Goal: Task Accomplishment & Management: Manage account settings

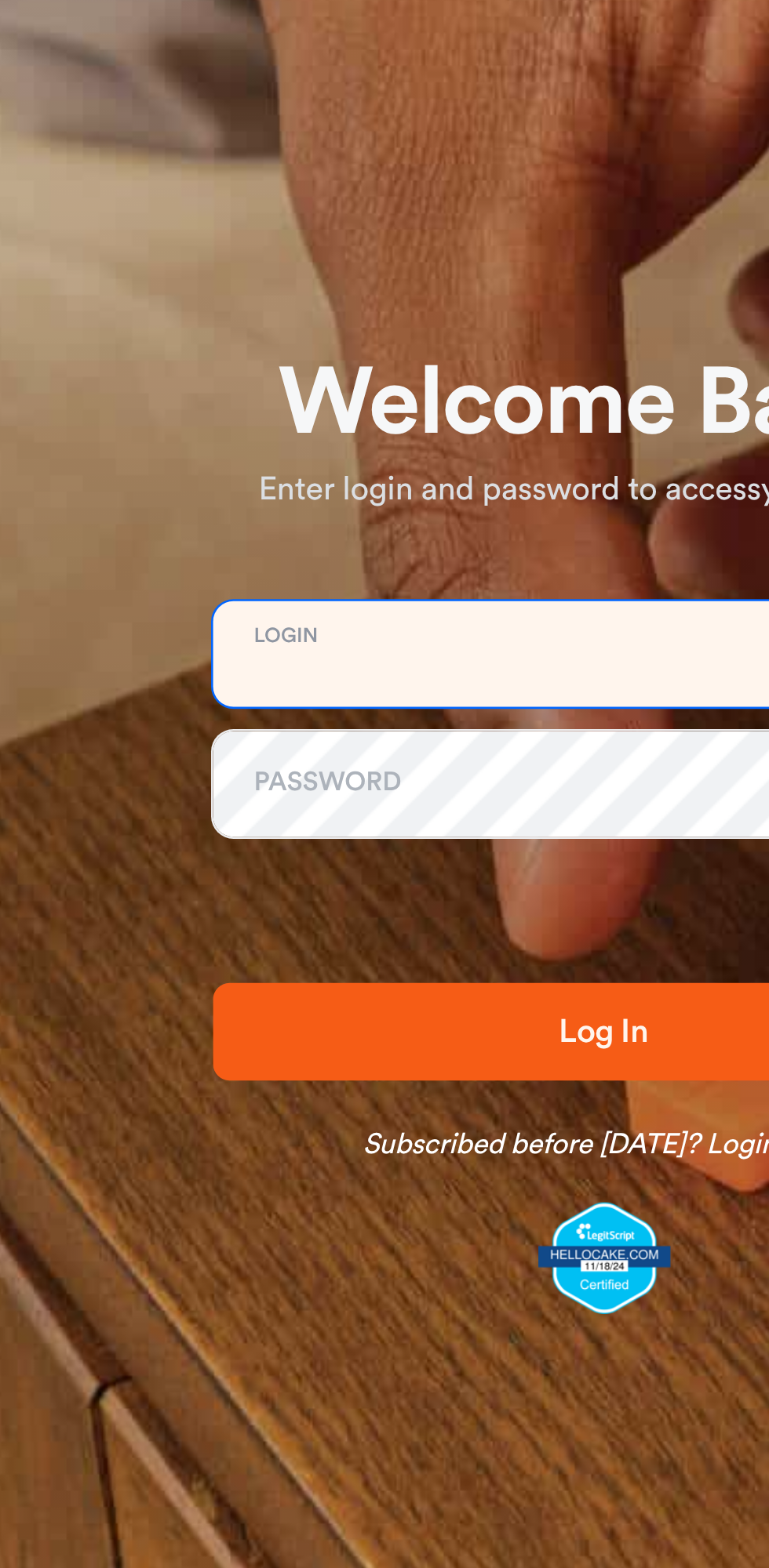
click at [340, 744] on input "email" at bounding box center [391, 745] width 302 height 41
type input "**********"
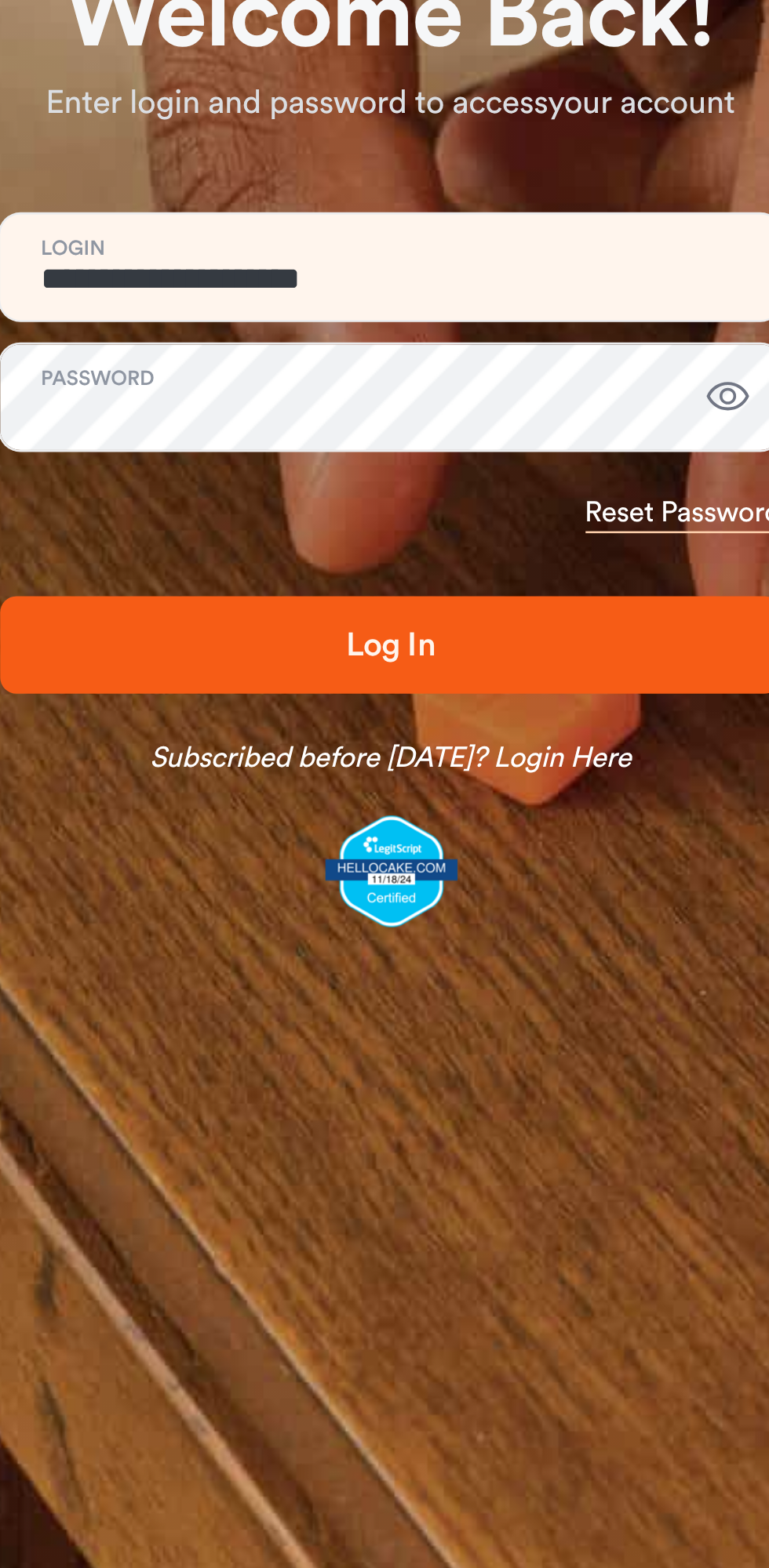
click at [441, 889] on span "Log In" at bounding box center [390, 891] width 251 height 19
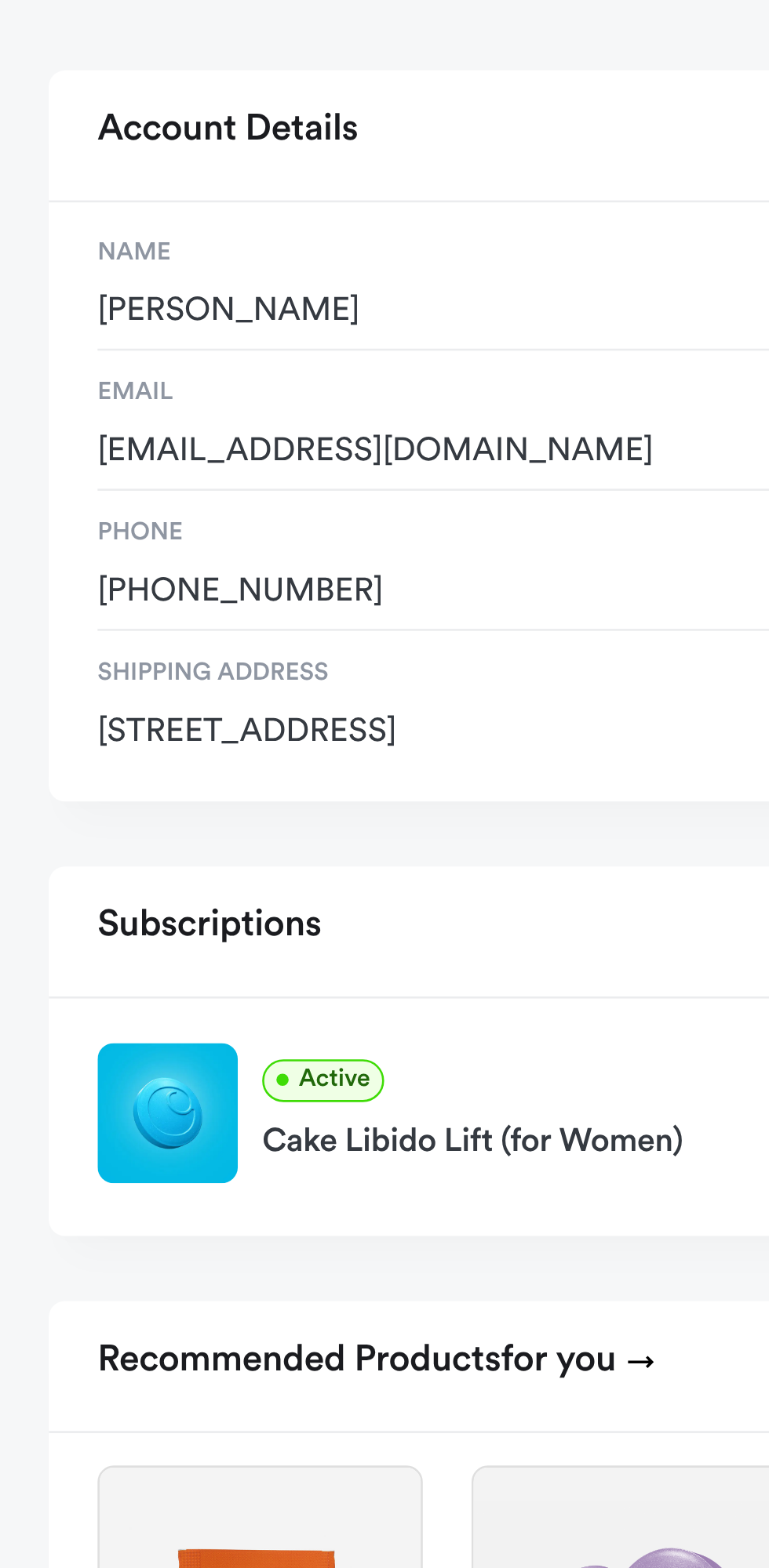
click at [134, 527] on div "Cake Libido Lift (for Women)" at bounding box center [373, 539] width 545 height 25
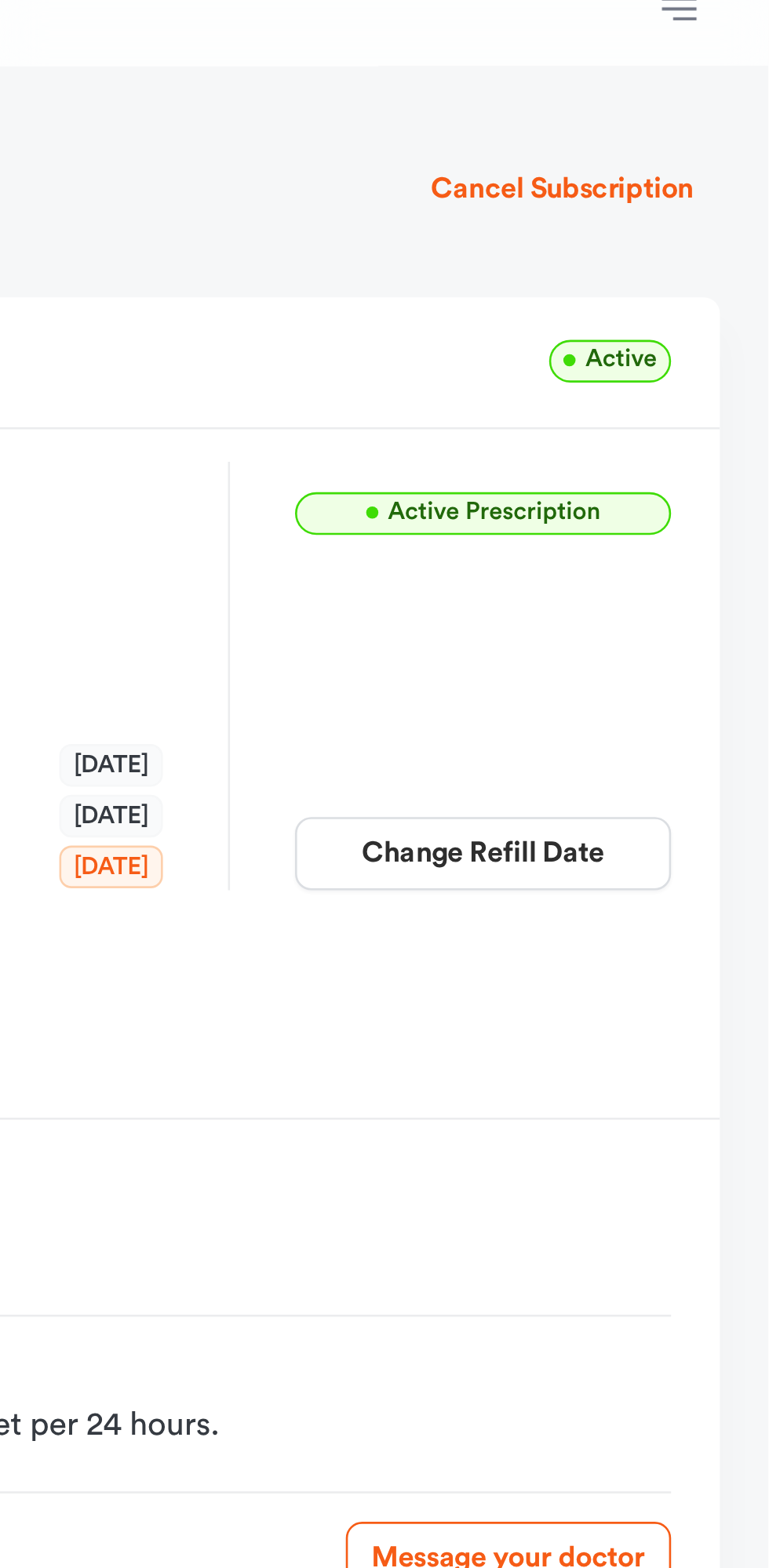
click at [708, 341] on button "Change Refill Date" at bounding box center [658, 347] width 145 height 28
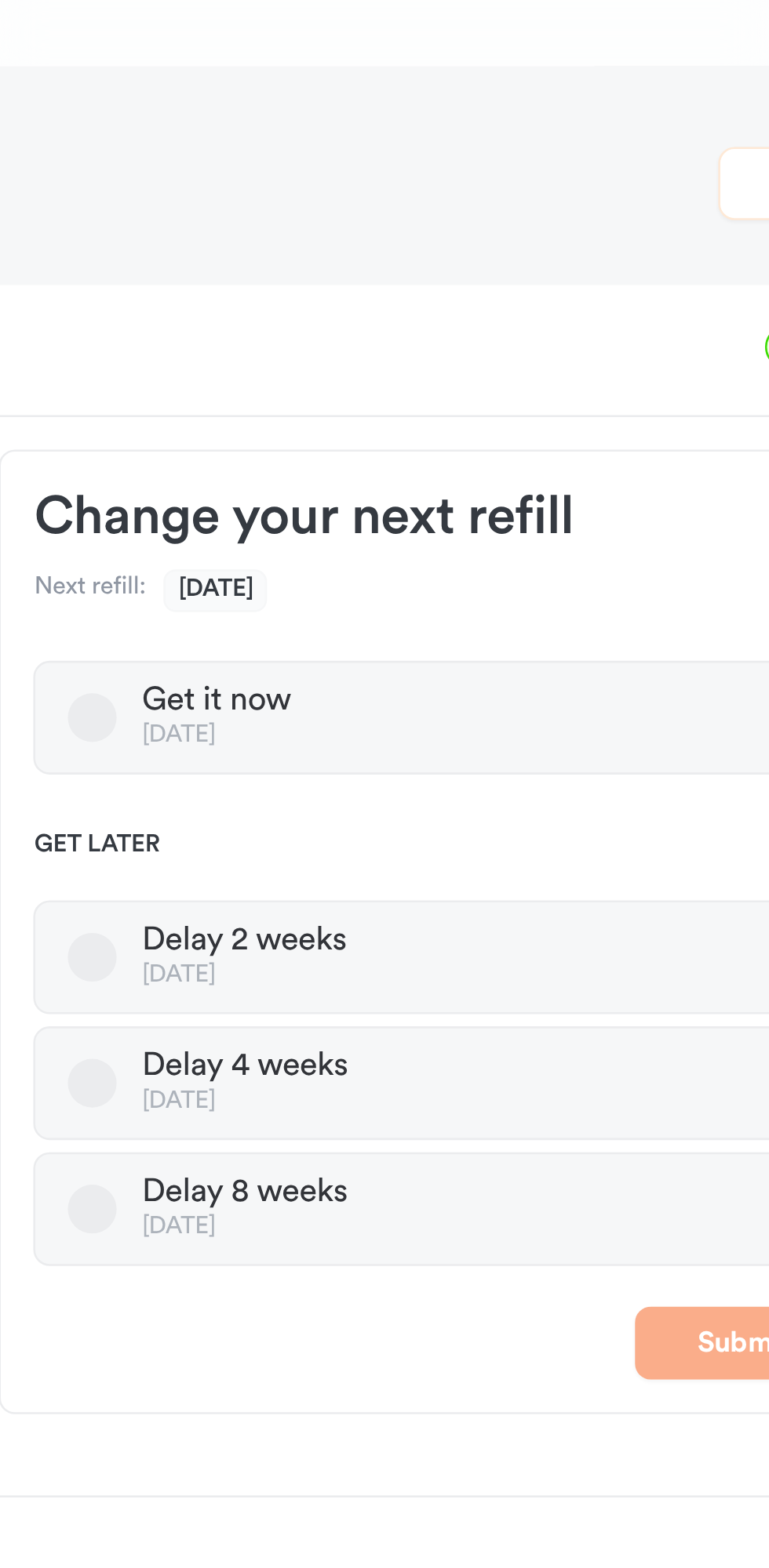
click at [613, 387] on label "Delay 2 weeks [DATE]" at bounding box center [559, 388] width 316 height 44
click at [434, 387] on button "Delay 2 weeks [DATE]" at bounding box center [424, 388] width 19 height 19
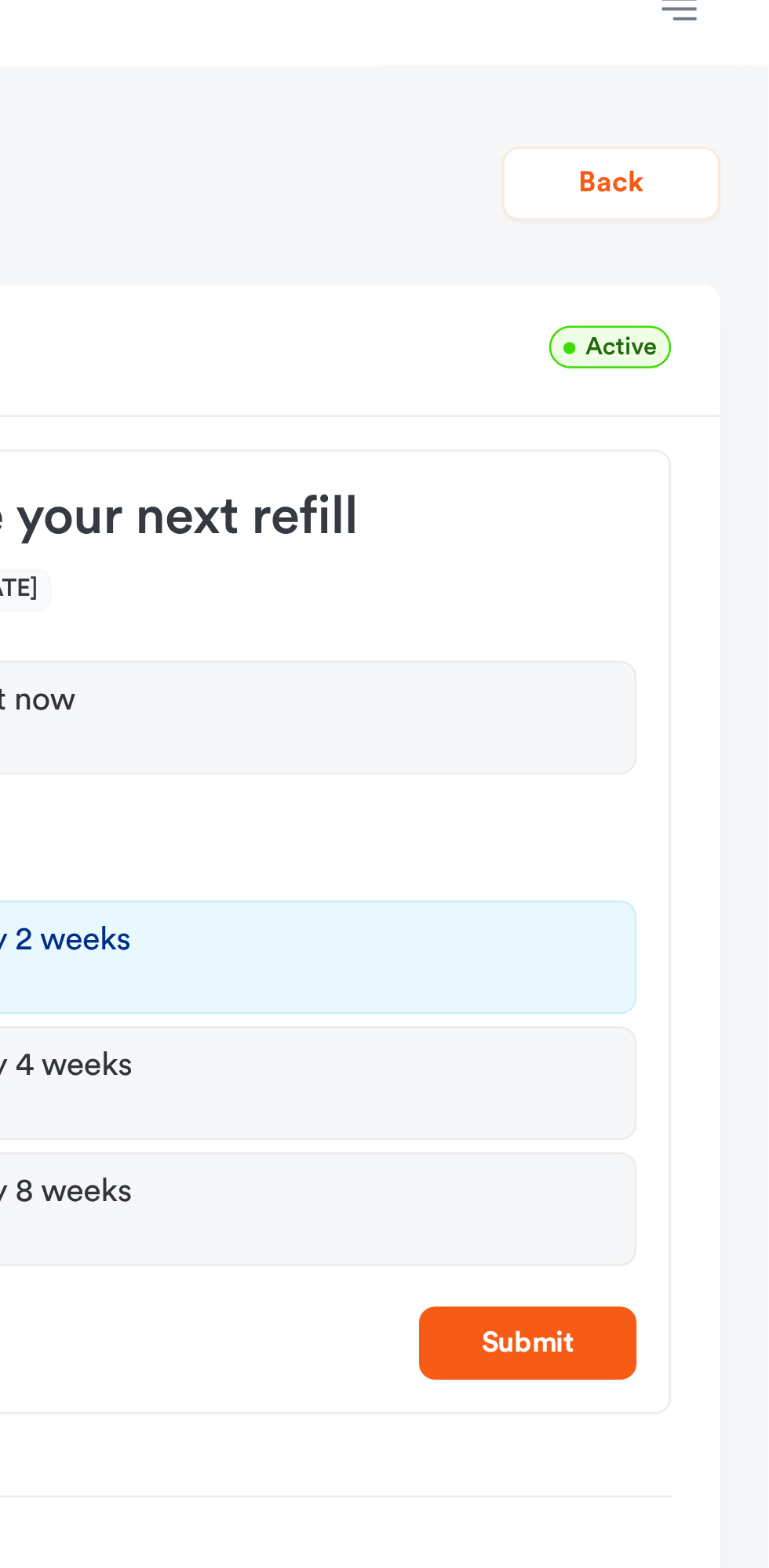
click at [690, 530] on button "Submit" at bounding box center [675, 536] width 84 height 28
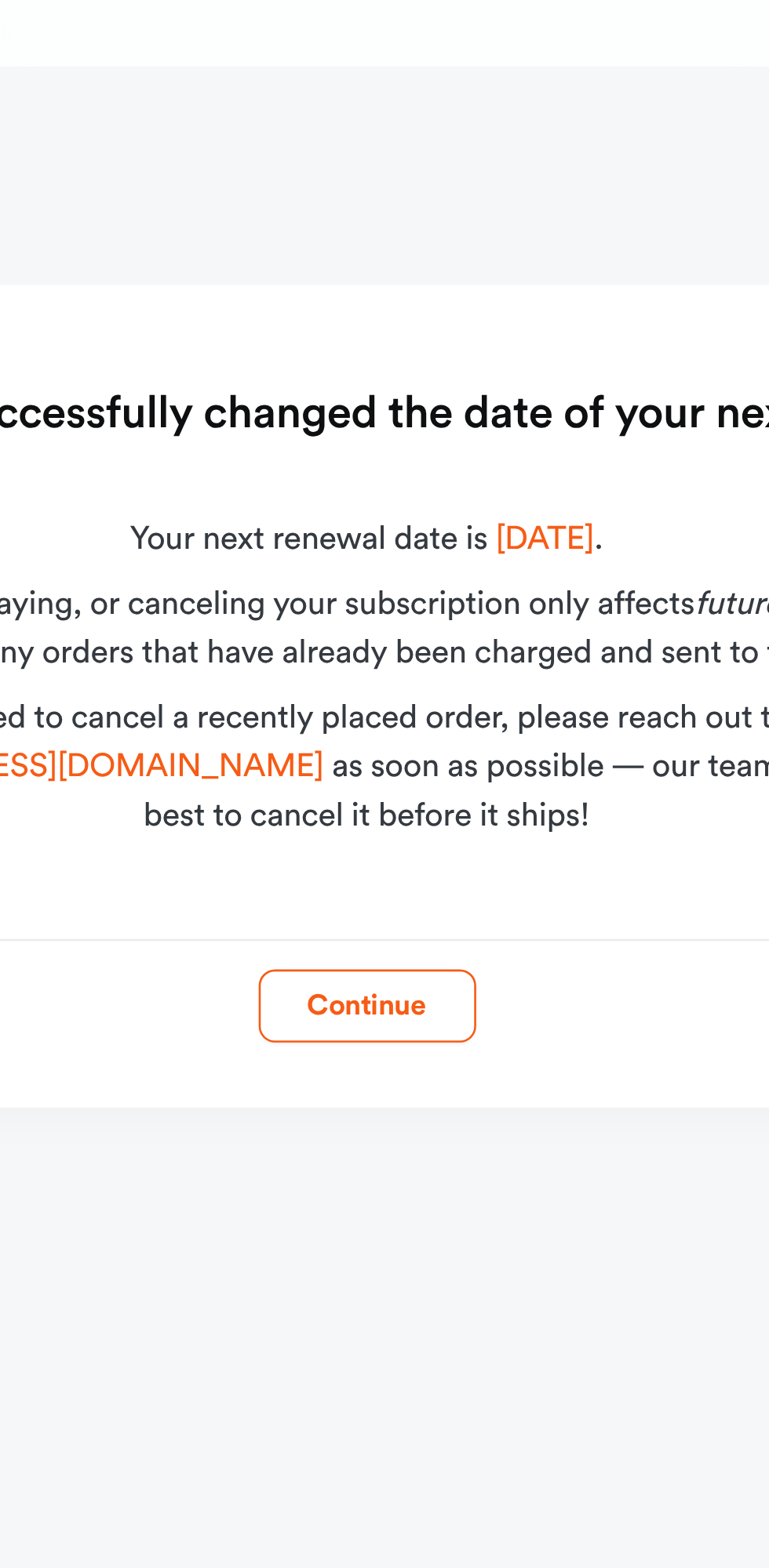
click at [415, 415] on button "Continue" at bounding box center [384, 406] width 84 height 28
